Goal: Transaction & Acquisition: Purchase product/service

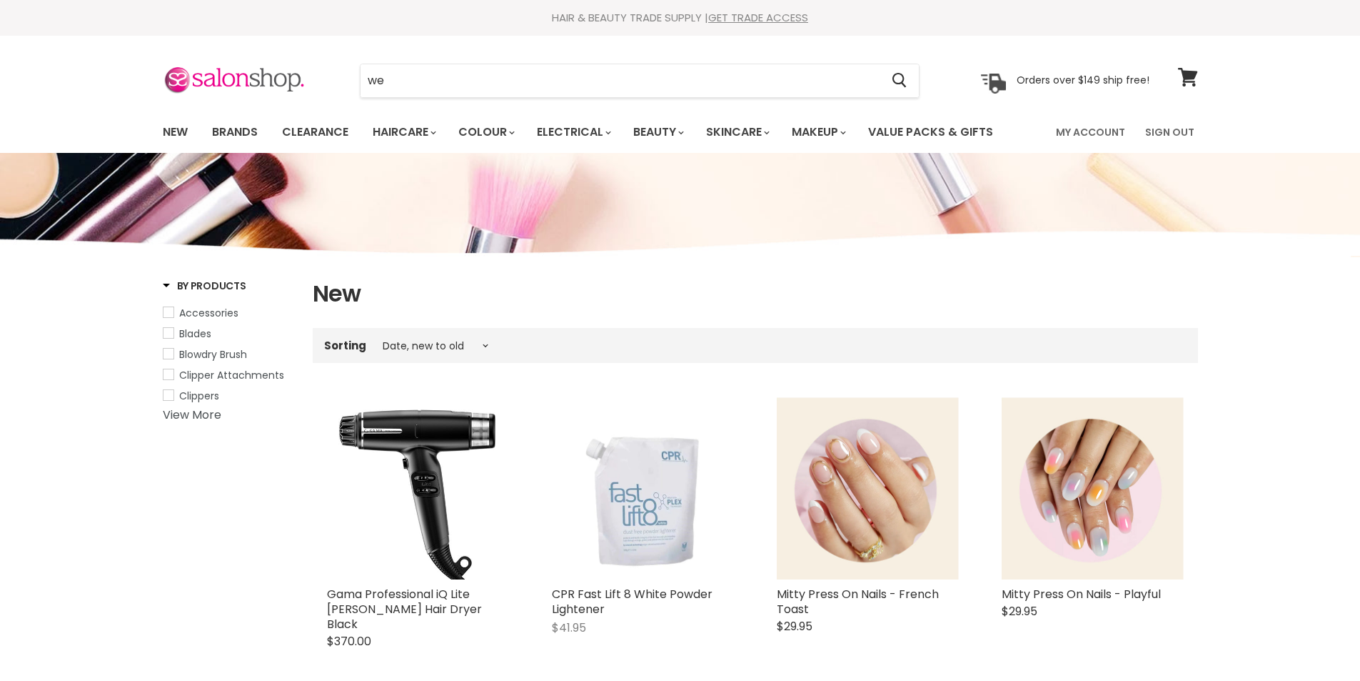
select select "created-descending"
type input "w"
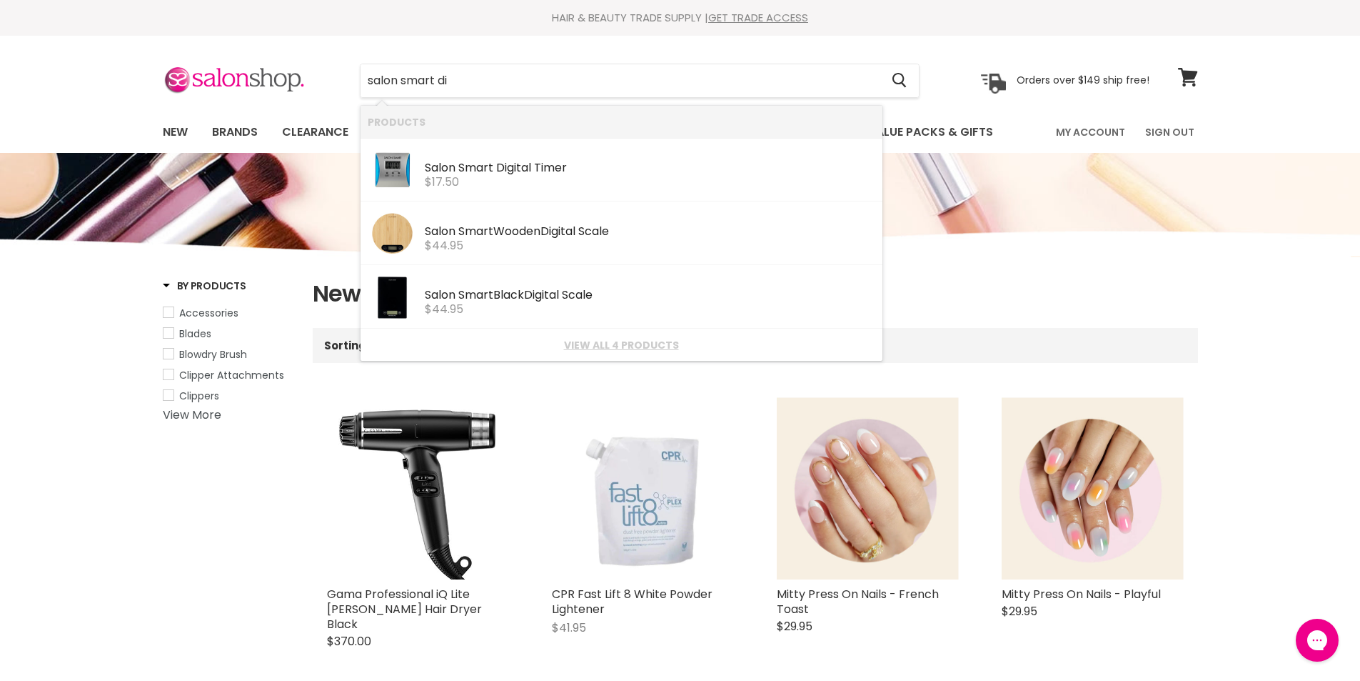
type input "salon smart di"
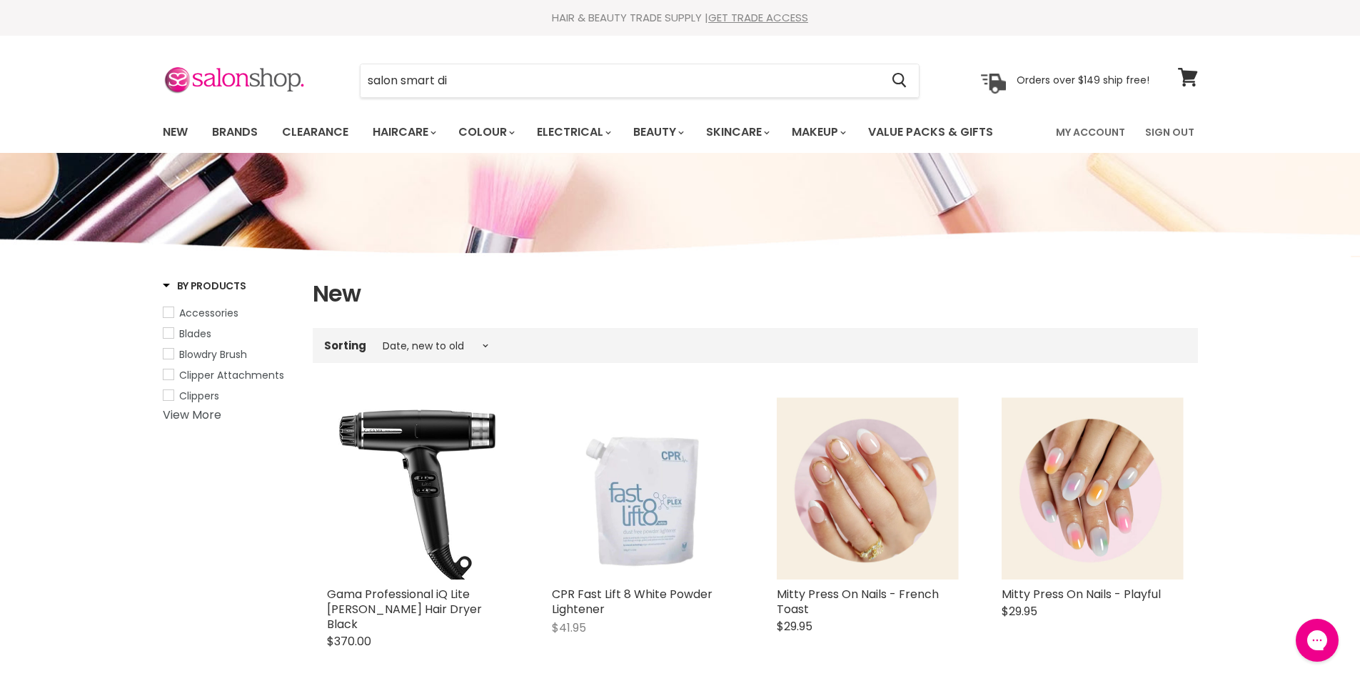
click at [169, 131] on link "New" at bounding box center [175, 132] width 46 height 30
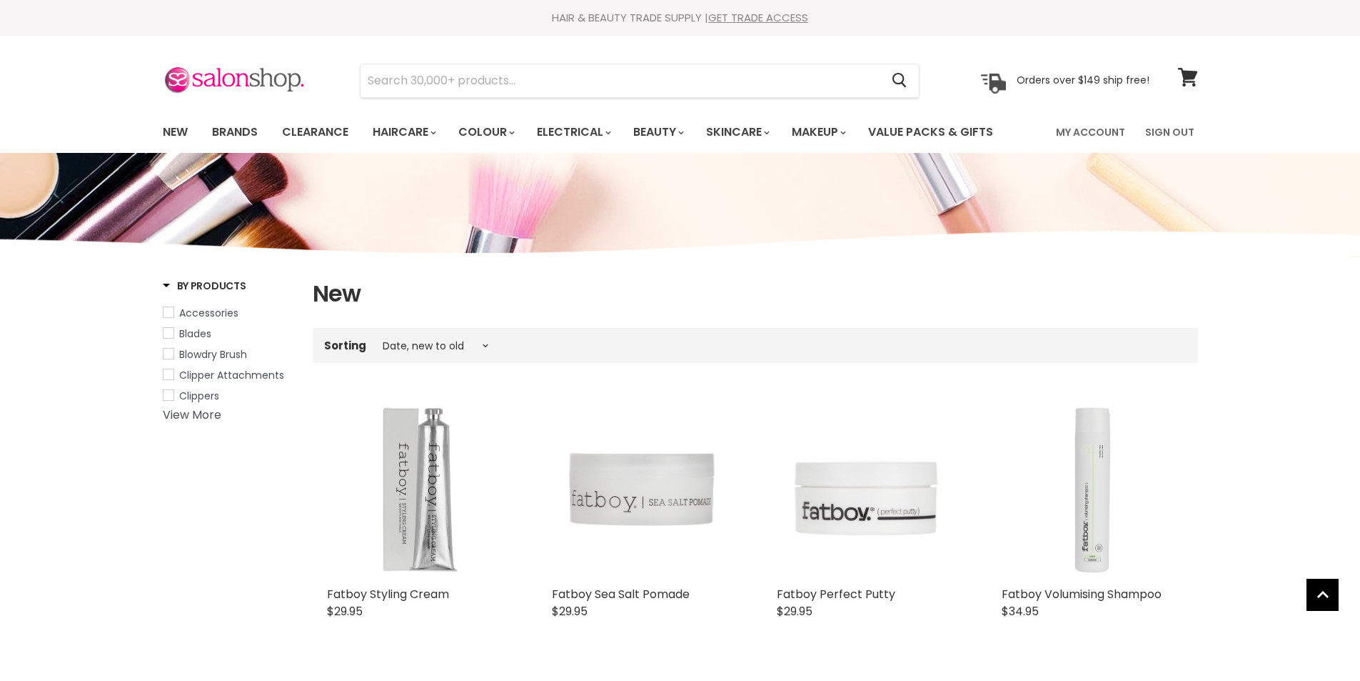
select select "created-descending"
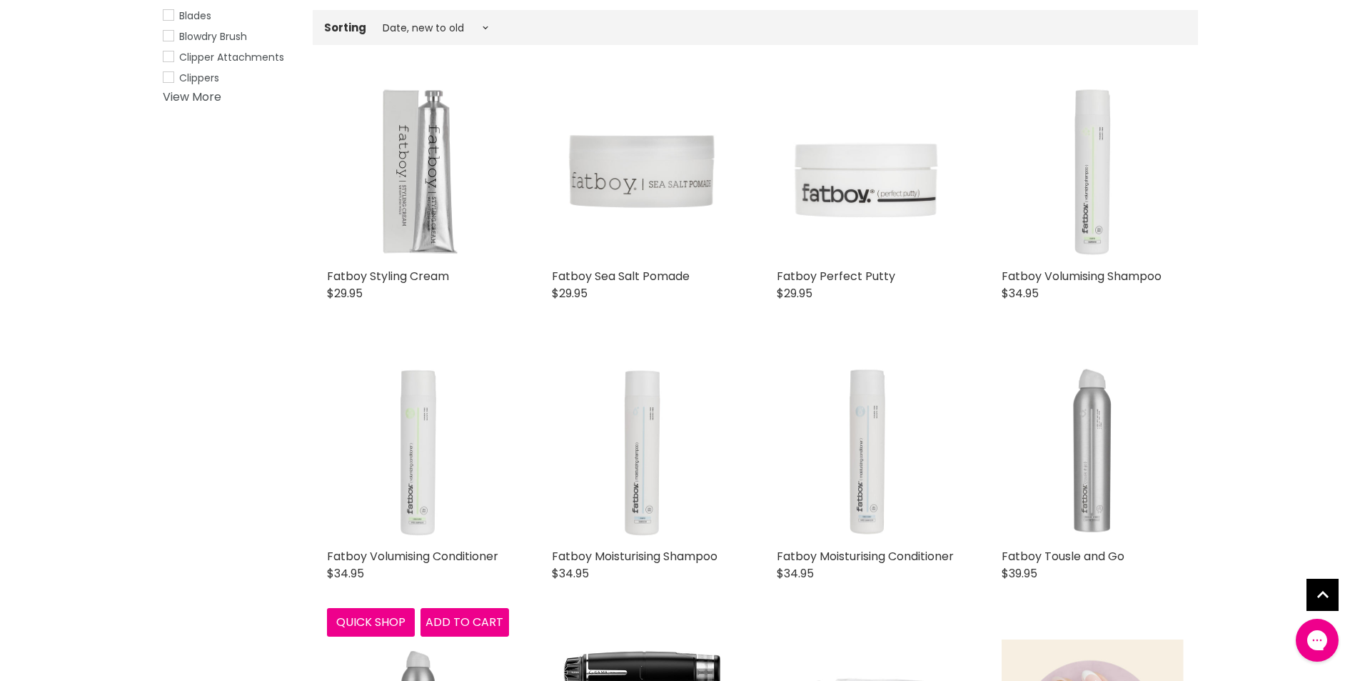
scroll to position [286, 0]
